Goal: Information Seeking & Learning: Find specific fact

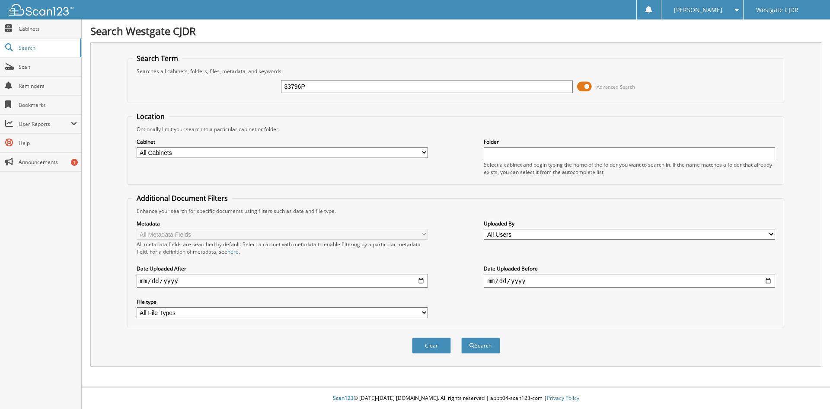
type input "33796P"
click at [461, 337] on button "Search" at bounding box center [480, 345] width 39 height 16
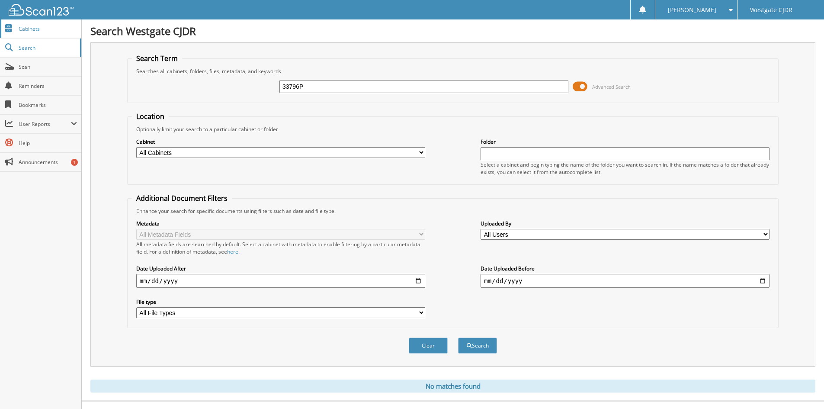
click at [25, 29] on span "Cabinets" at bounding box center [48, 28] width 58 height 7
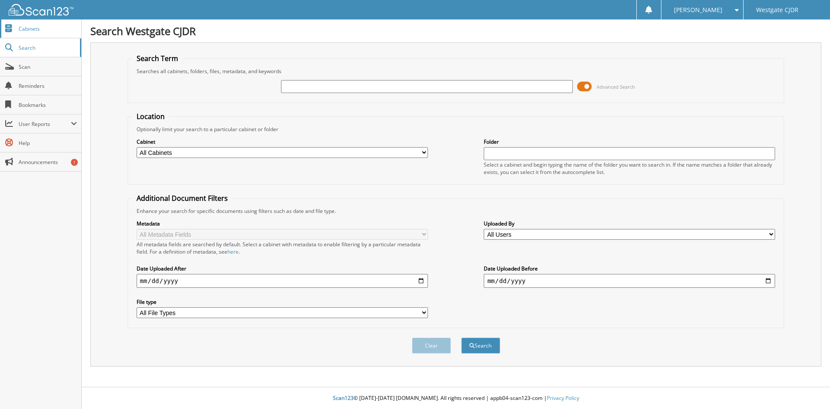
click at [36, 33] on link "Cabinets" at bounding box center [40, 28] width 81 height 19
click at [321, 150] on select "All Cabinets DEAD CREDIT APPS EMPLOYEE HANDBOOK MITS CAR DEALS RR CAR DEALS WE …" at bounding box center [282, 152] width 291 height 11
select select "2437"
click at [137, 147] on select "All Cabinets DEAD CREDIT APPS EMPLOYEE HANDBOOK MITS CAR DEALS RR CAR DEALS WE …" at bounding box center [282, 152] width 291 height 11
click at [508, 156] on input "text" at bounding box center [629, 153] width 291 height 13
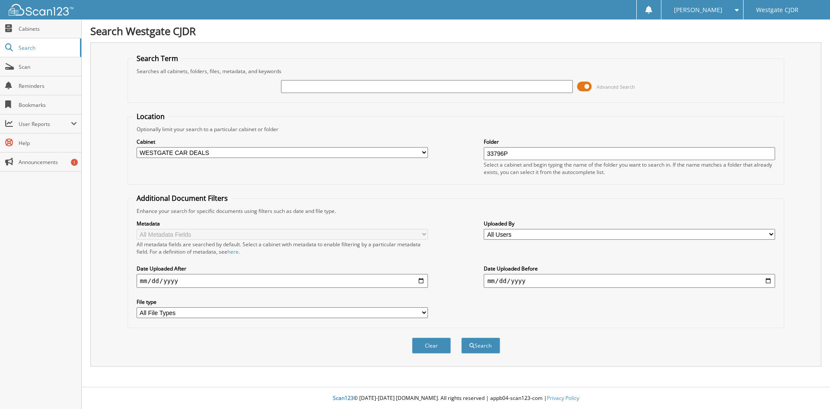
type input "33796P"
click at [461, 337] on button "Search" at bounding box center [480, 345] width 39 height 16
drag, startPoint x: 526, startPoint y: 156, endPoint x: 454, endPoint y: 149, distance: 71.7
click at [454, 149] on div "Cabinet All Cabinets DEAD CREDIT APPS EMPLOYEE HANDBOOK MITS CAR DEALS RR CAR D…" at bounding box center [456, 156] width 648 height 47
drag, startPoint x: 67, startPoint y: 26, endPoint x: 73, endPoint y: 26, distance: 5.6
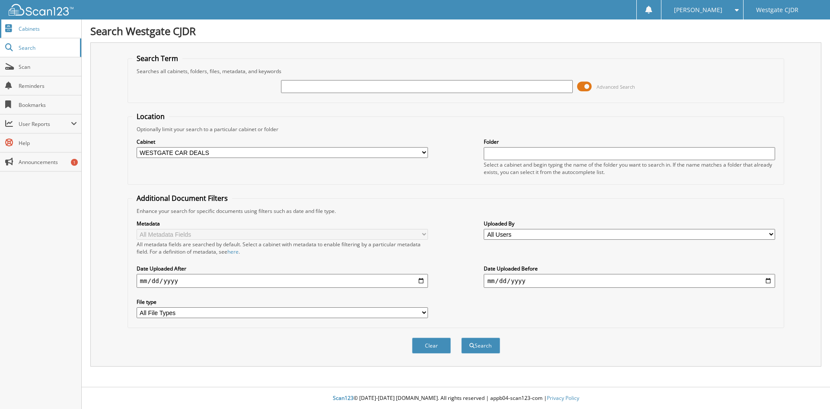
click at [67, 26] on span "Cabinets" at bounding box center [48, 28] width 58 height 7
